Goal: Complete application form: Complete application form

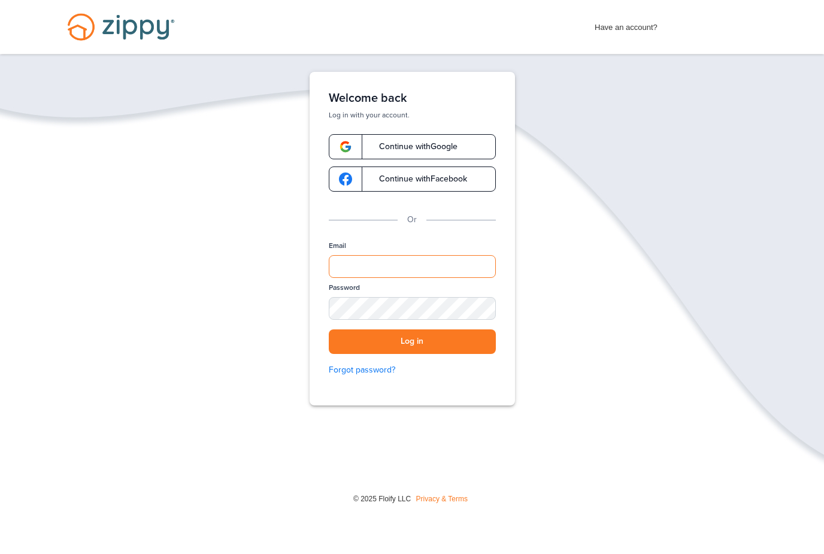
click at [388, 262] on input "Email" at bounding box center [412, 266] width 167 height 23
type input "**********"
click at [427, 341] on button "Log in" at bounding box center [412, 341] width 167 height 25
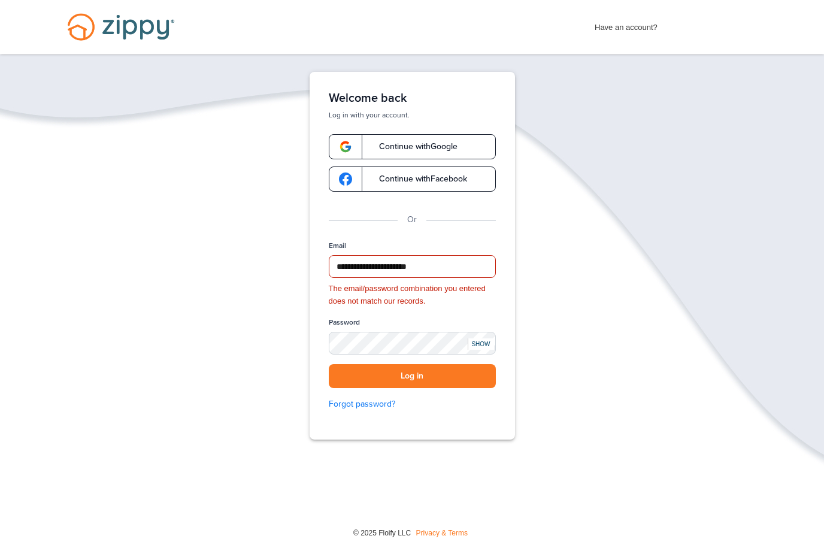
click at [632, 30] on span "Have an account?" at bounding box center [625, 24] width 63 height 19
click at [632, 41] on div "Have an account? Apply Now Have an account? Log in Schedule a Floify Demo" at bounding box center [412, 27] width 824 height 54
click at [626, 39] on div "Have an account? Apply Now Have an account? Log in Schedule a Floify Demo" at bounding box center [412, 27] width 824 height 54
click at [636, 32] on span "Have an account?" at bounding box center [625, 24] width 63 height 19
click at [636, 31] on span "Have an account?" at bounding box center [625, 24] width 63 height 19
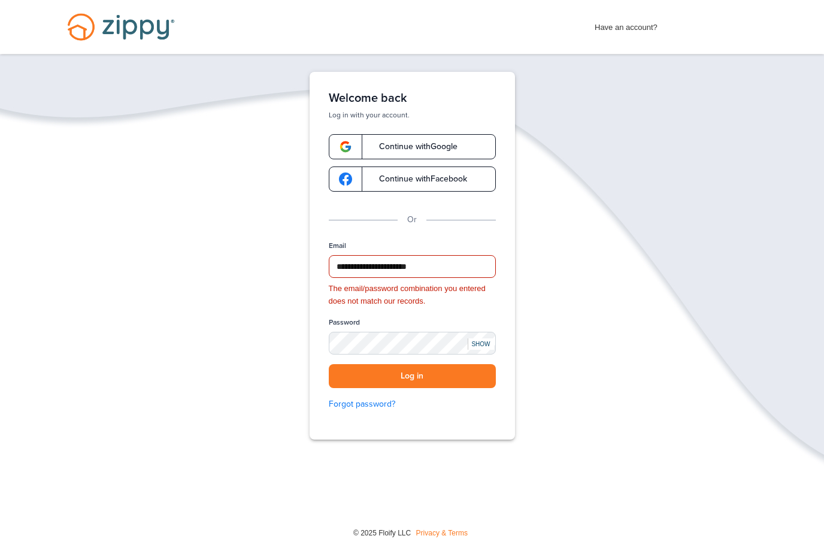
click at [637, 34] on div "Have an account? Apply Now Have an account? Log in Schedule a Floify Demo" at bounding box center [412, 27] width 824 height 54
click at [134, 35] on img "Desktop Navigation" at bounding box center [121, 27] width 136 height 54
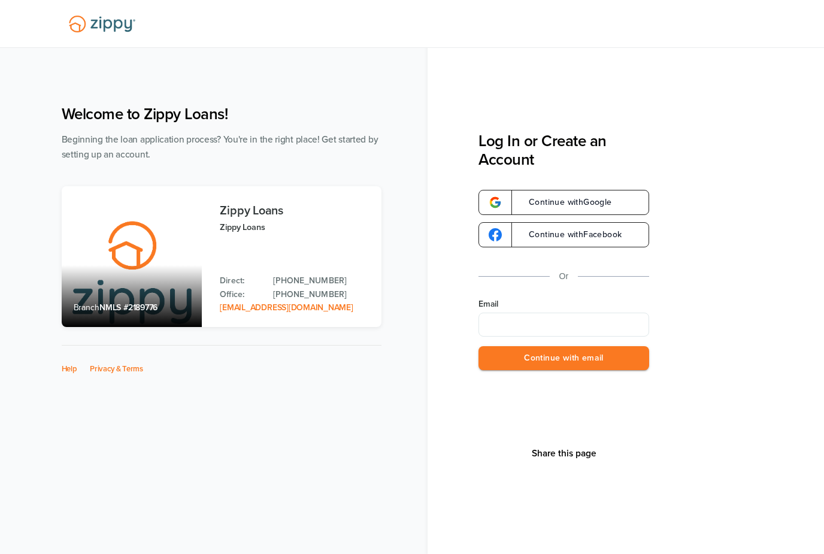
click at [551, 326] on input "Email" at bounding box center [563, 324] width 171 height 24
type input "*"
click at [500, 326] on input "**********" at bounding box center [563, 324] width 171 height 24
type input "**********"
click at [566, 360] on button "Continue with email" at bounding box center [563, 358] width 171 height 25
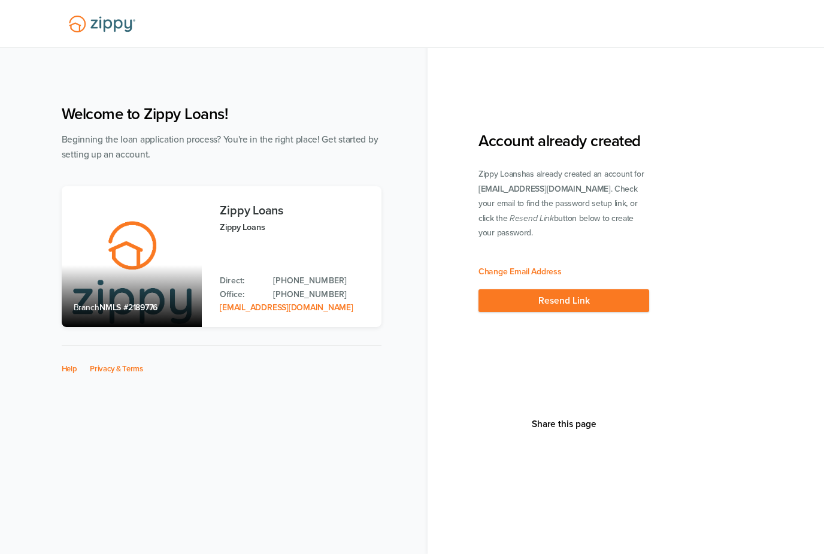
click at [593, 289] on button "Resend Link" at bounding box center [563, 300] width 171 height 23
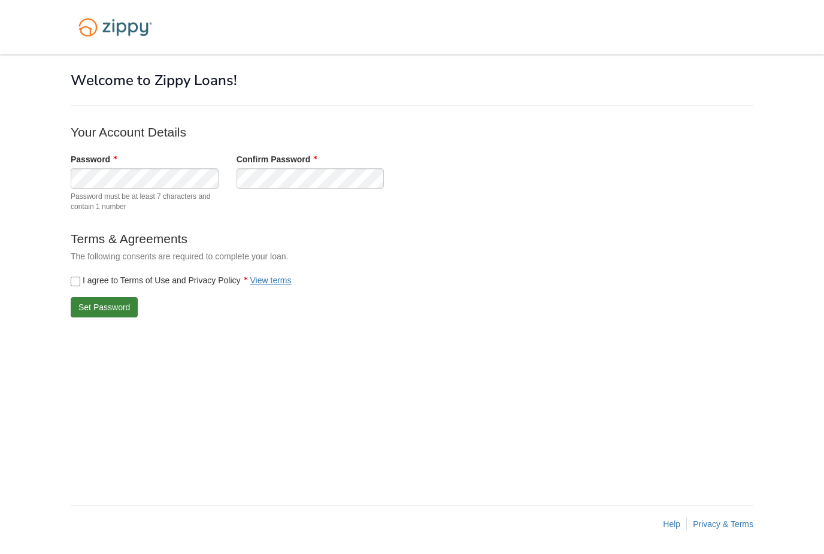
click at [112, 310] on button "Set Password" at bounding box center [104, 307] width 67 height 20
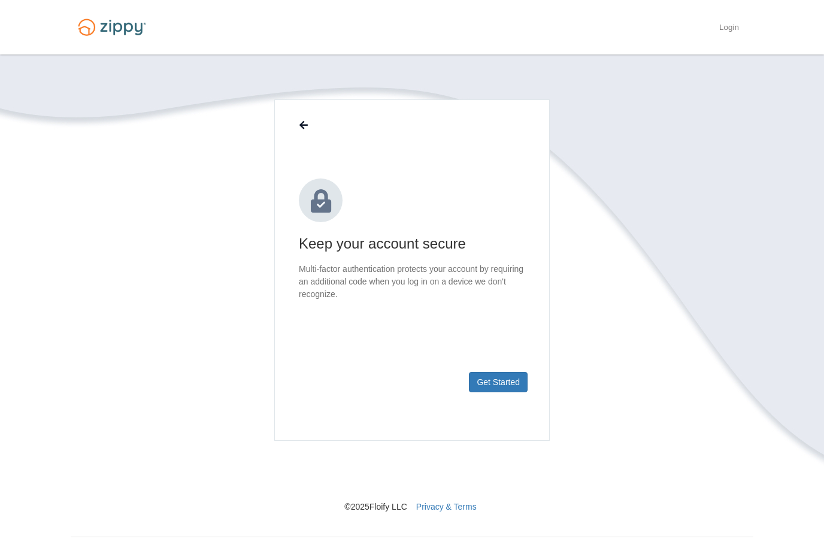
click at [493, 385] on button "Get Started" at bounding box center [498, 382] width 59 height 20
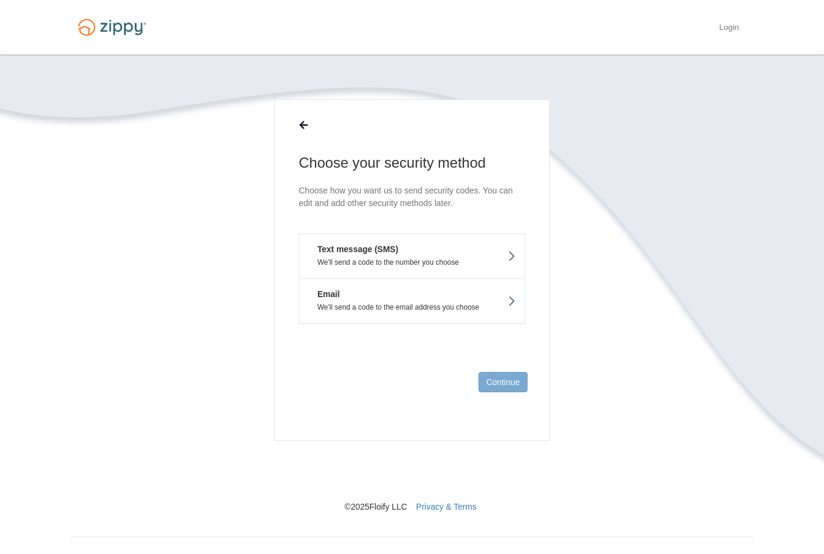
click at [429, 263] on p "We'll send a code to the number you choose" at bounding box center [411, 262] width 207 height 8
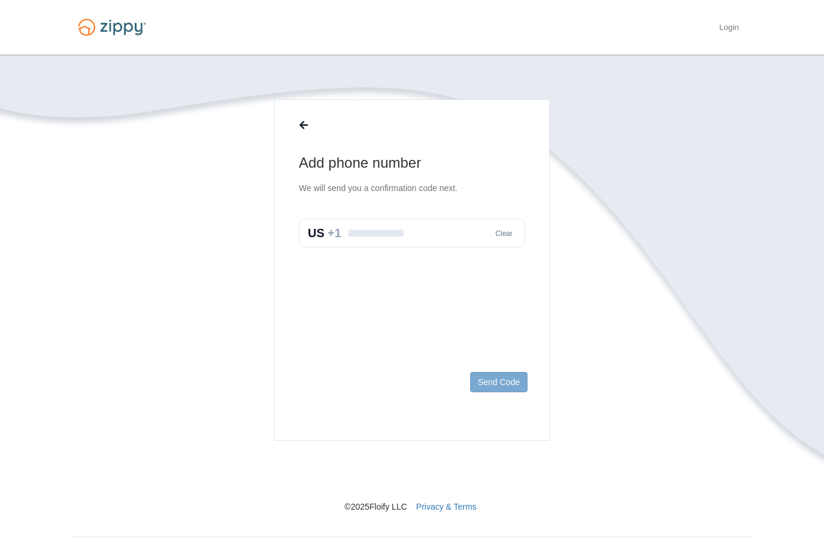
click at [412, 235] on input "text" at bounding box center [412, 232] width 226 height 29
click at [409, 239] on input "text" at bounding box center [412, 232] width 226 height 29
click at [431, 242] on input "text" at bounding box center [412, 232] width 226 height 29
click at [431, 241] on input "text" at bounding box center [412, 232] width 226 height 29
click at [423, 236] on input "text" at bounding box center [412, 232] width 226 height 29
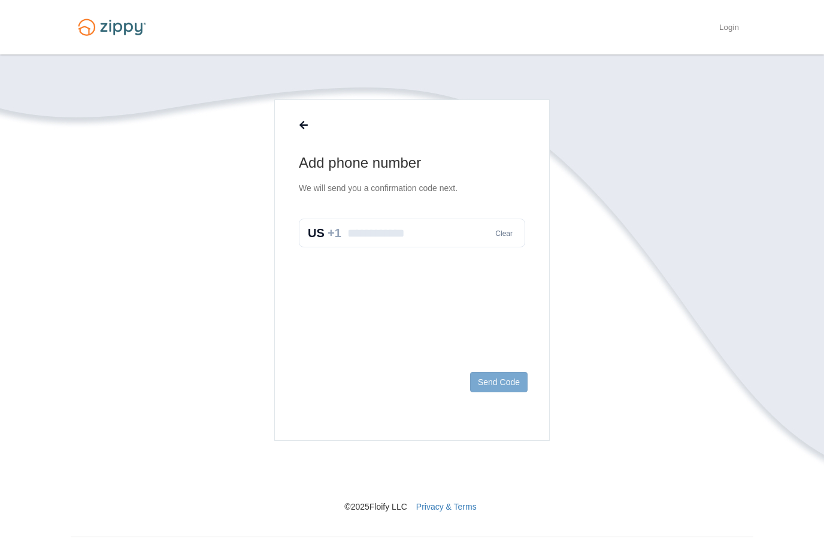
click at [422, 236] on input "text" at bounding box center [412, 232] width 226 height 29
click at [420, 241] on input "text" at bounding box center [412, 232] width 226 height 29
click at [449, 242] on input "text" at bounding box center [412, 232] width 226 height 29
type input "*"
click at [516, 236] on input "*" at bounding box center [412, 232] width 226 height 29
